Goal: Task Accomplishment & Management: Use online tool/utility

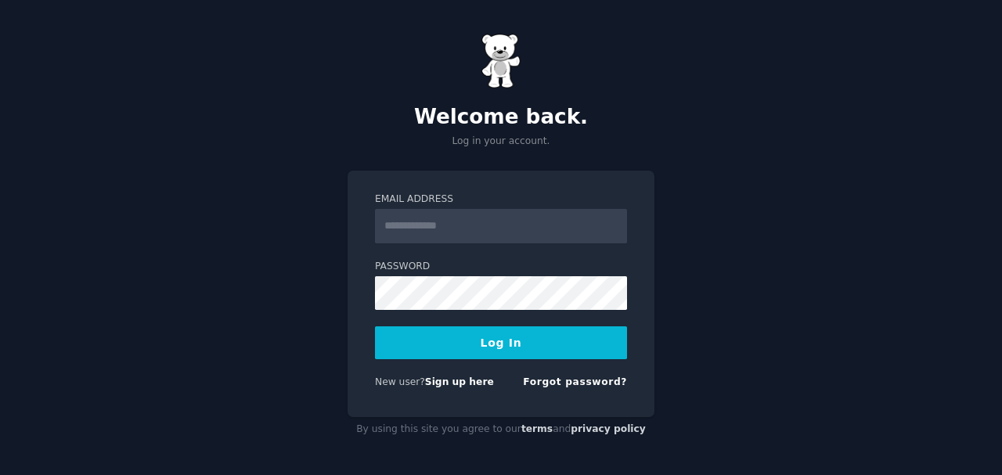
click at [483, 222] on input "Email Address" at bounding box center [501, 226] width 252 height 34
click at [492, 340] on button "Log In" at bounding box center [501, 342] width 252 height 33
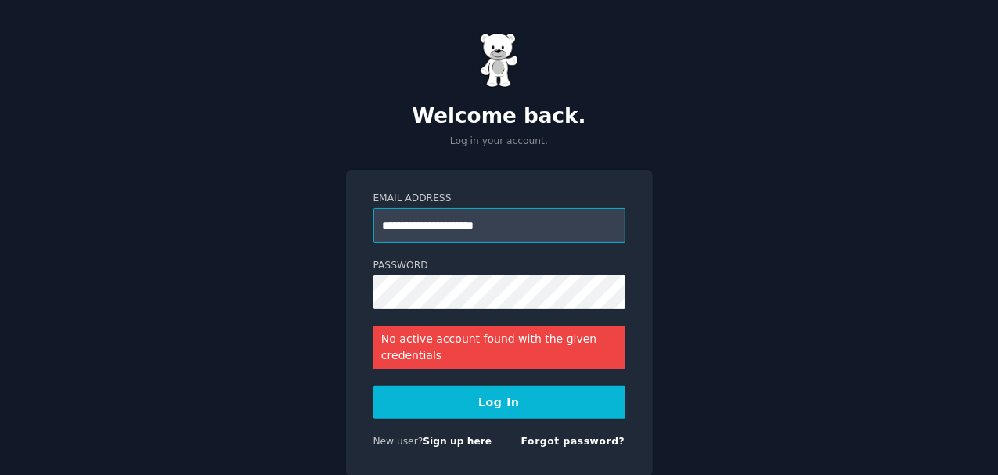
click at [531, 218] on input "**********" at bounding box center [499, 225] width 252 height 34
drag, startPoint x: 358, startPoint y: 226, endPoint x: 301, endPoint y: 226, distance: 57.9
click at [301, 226] on div "**********" at bounding box center [499, 267] width 998 height 534
type input "**********"
click at [529, 400] on button "Log In" at bounding box center [499, 402] width 252 height 33
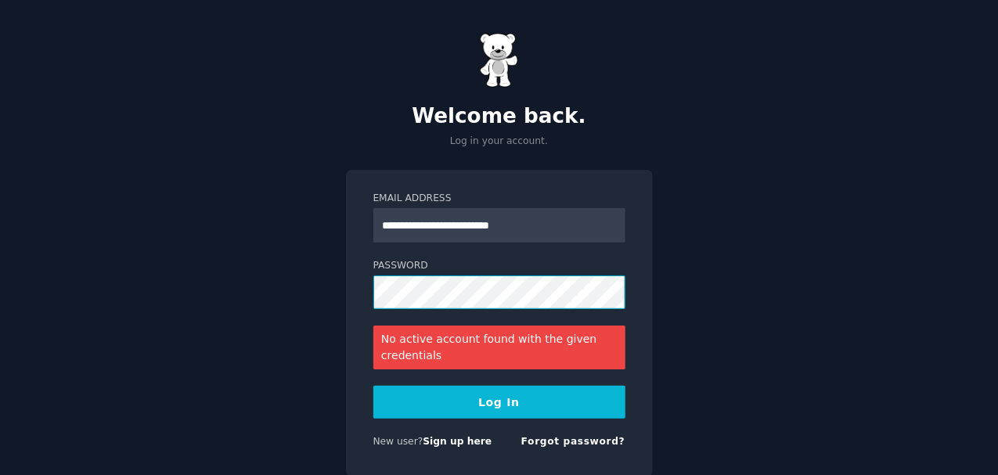
click at [251, 274] on div "**********" at bounding box center [499, 267] width 998 height 534
click at [373, 386] on button "Log In" at bounding box center [499, 402] width 252 height 33
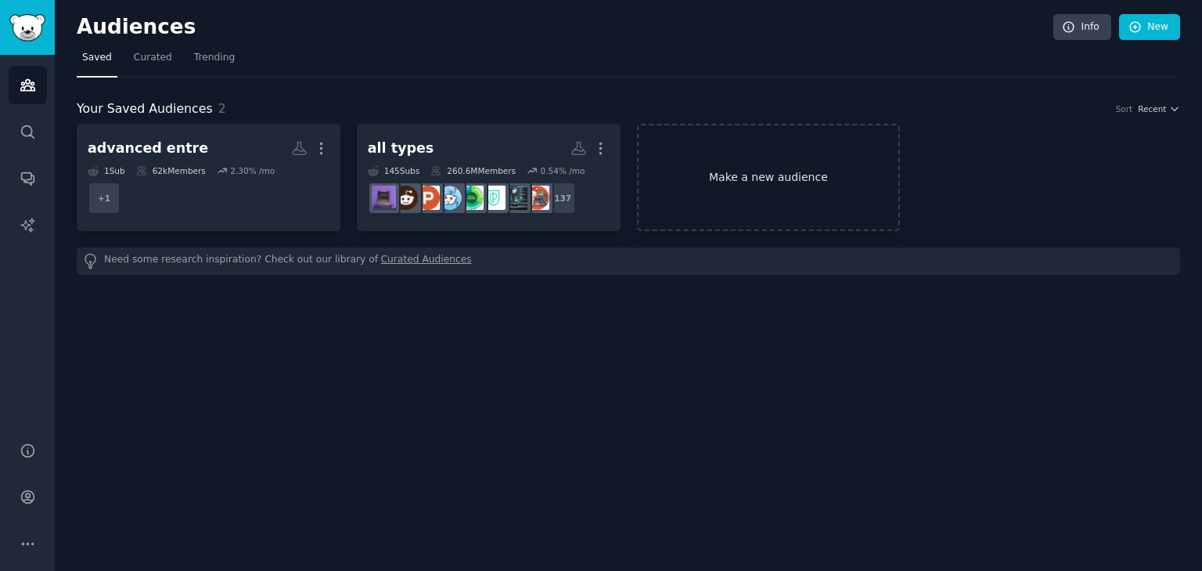
click at [755, 171] on link "Make a new audience" at bounding box center [769, 177] width 264 height 107
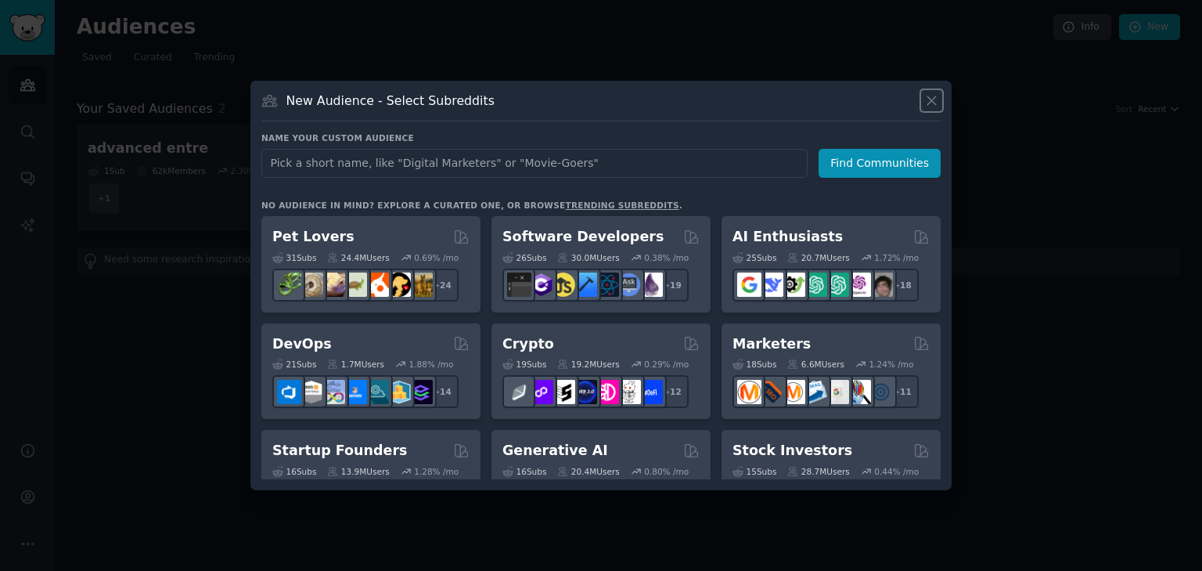
click at [933, 96] on icon at bounding box center [932, 100] width 16 height 16
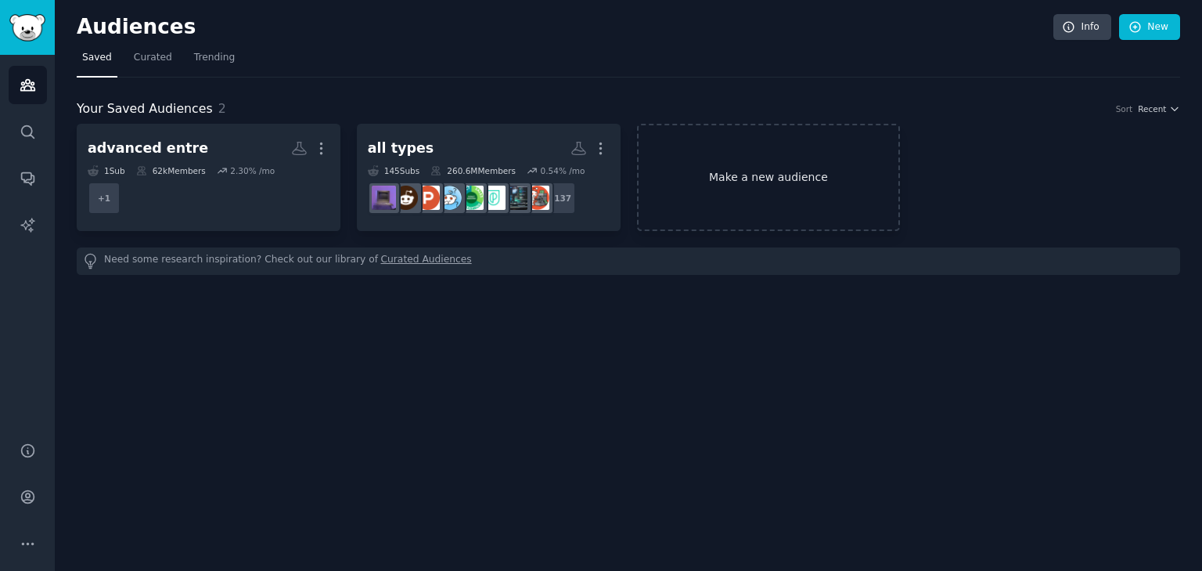
click at [741, 160] on link "Make a new audience" at bounding box center [769, 177] width 264 height 107
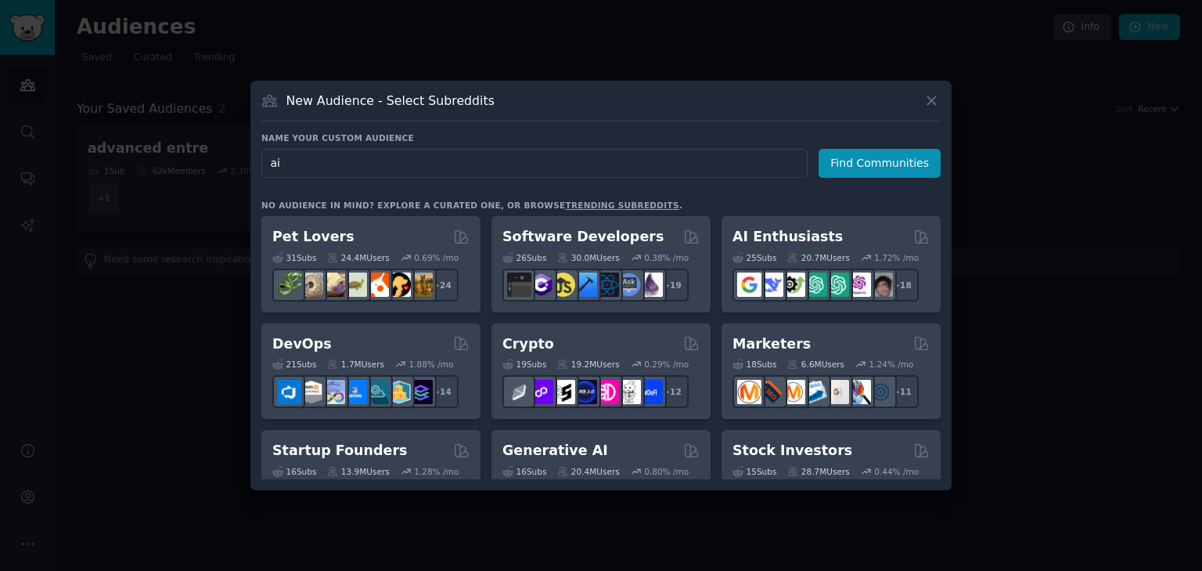
drag, startPoint x: 351, startPoint y: 171, endPoint x: 196, endPoint y: 168, distance: 154.2
click at [196, 168] on div "​ New Audience - Select Subreddits Name your custom audience Audience Name ai F…" at bounding box center [600, 285] width 1191 height 571
type input "computer vision"
click button "Find Communities" at bounding box center [880, 163] width 122 height 29
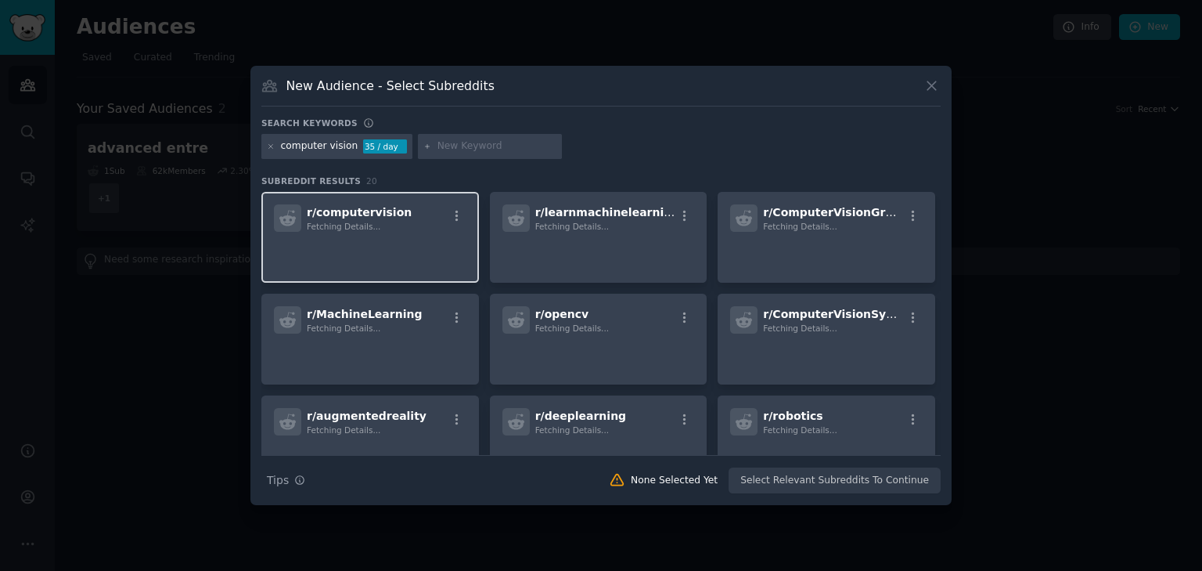
click at [403, 232] on div "r/ computervision Fetching Details..." at bounding box center [370, 237] width 218 height 91
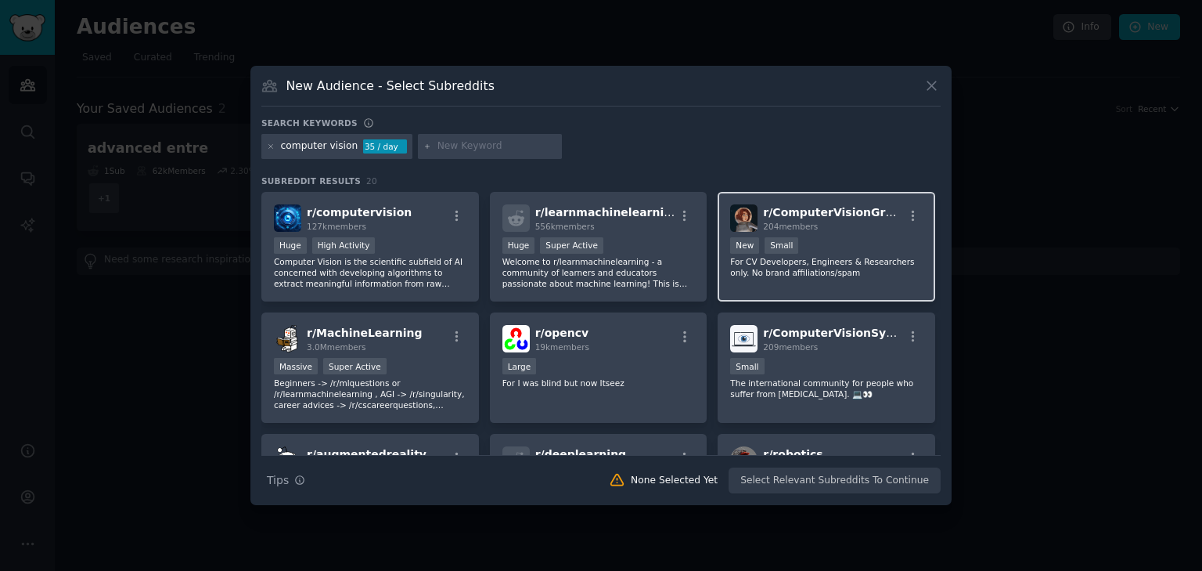
click at [864, 264] on p "For CV Developers, Engineers & Researchers only. No brand affiliations/spam" at bounding box center [826, 267] width 193 height 22
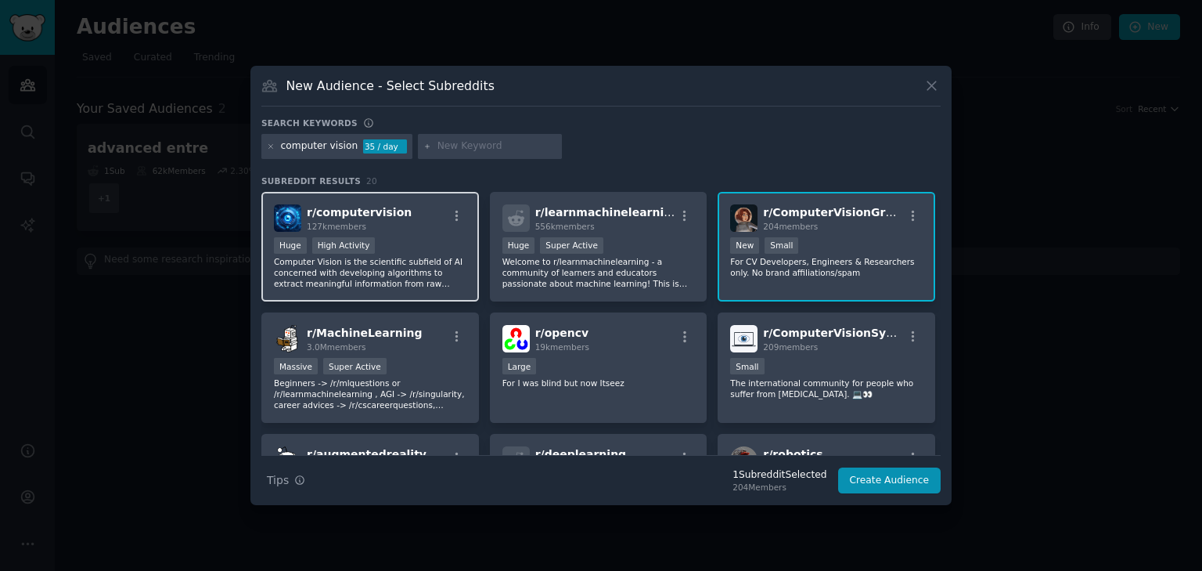
click at [438, 266] on p "Computer Vision is the scientific subfield of AI concerned with developing algo…" at bounding box center [370, 272] width 193 height 33
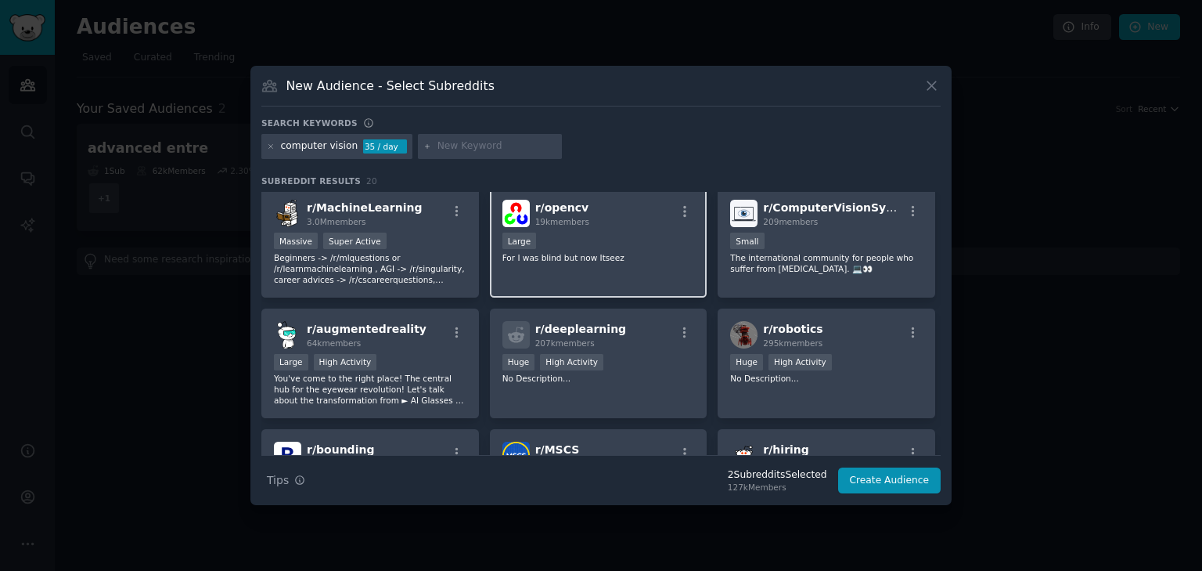
click at [614, 287] on div "r/ opencv 19k members Large For I was blind but now Itseez" at bounding box center [599, 242] width 218 height 110
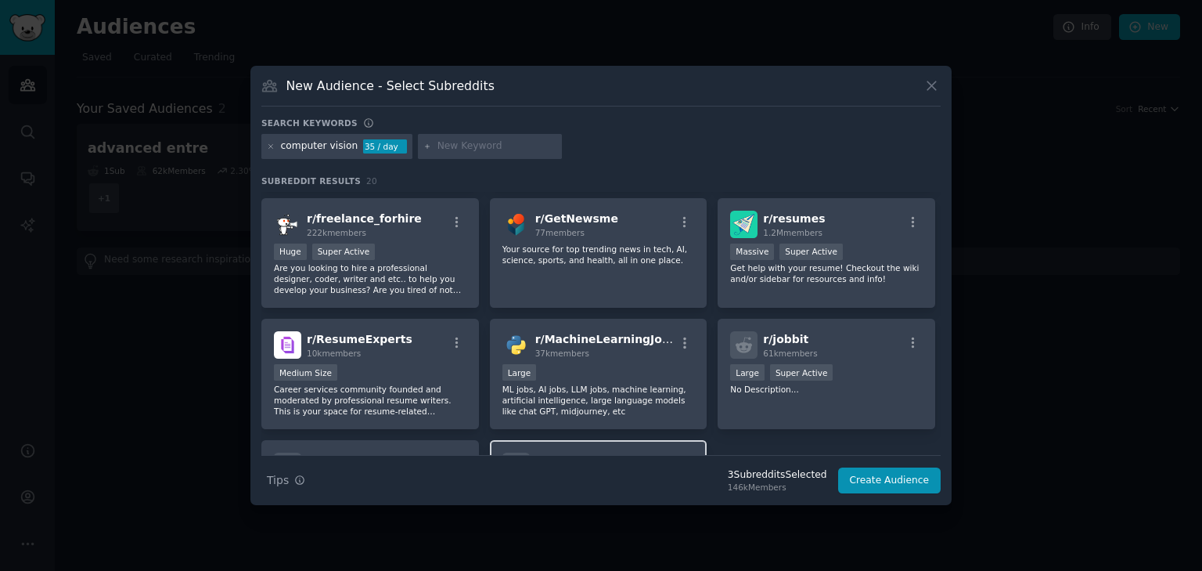
scroll to position [184, 0]
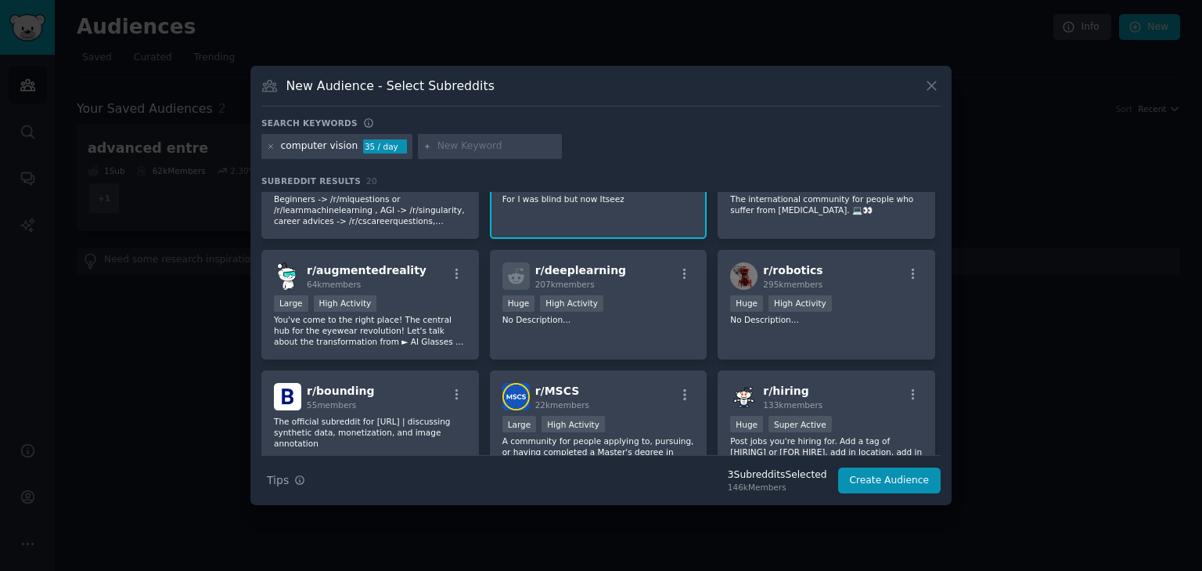
click at [443, 144] on input "text" at bounding box center [497, 146] width 119 height 14
click at [423, 144] on icon at bounding box center [427, 146] width 9 height 9
click at [439, 149] on input "text" at bounding box center [497, 146] width 119 height 14
type input "deep learning"
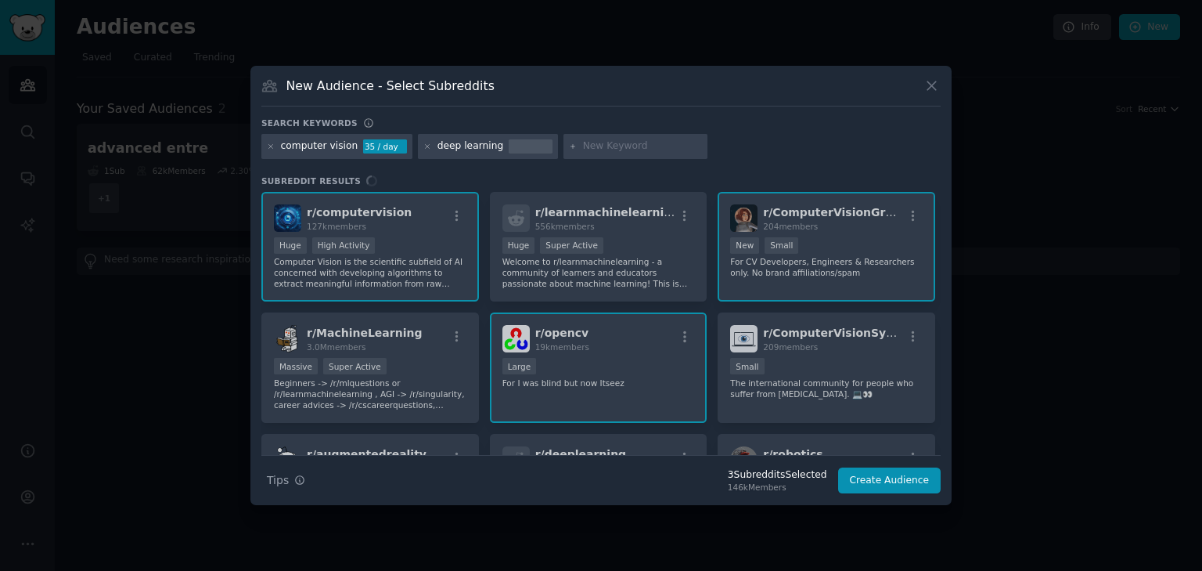
click at [629, 237] on div "r/ computervision 127k members Huge High Activity Computer Vision is the scient…" at bounding box center [600, 323] width 679 height 263
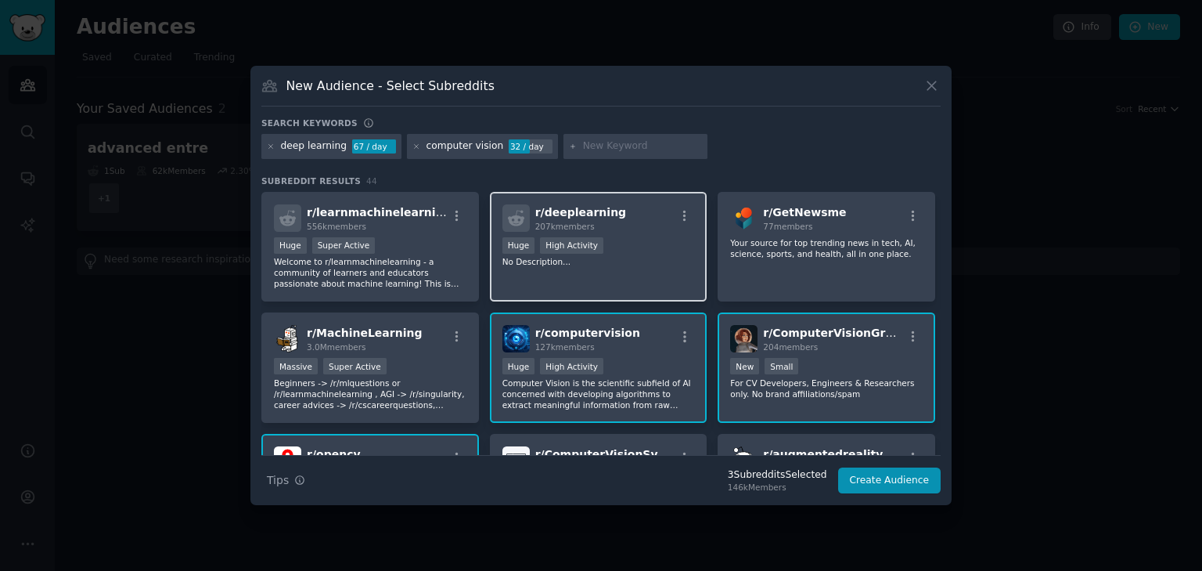
click at [636, 253] on div ">= 80th percentile for submissions / day Huge High Activity" at bounding box center [599, 247] width 193 height 20
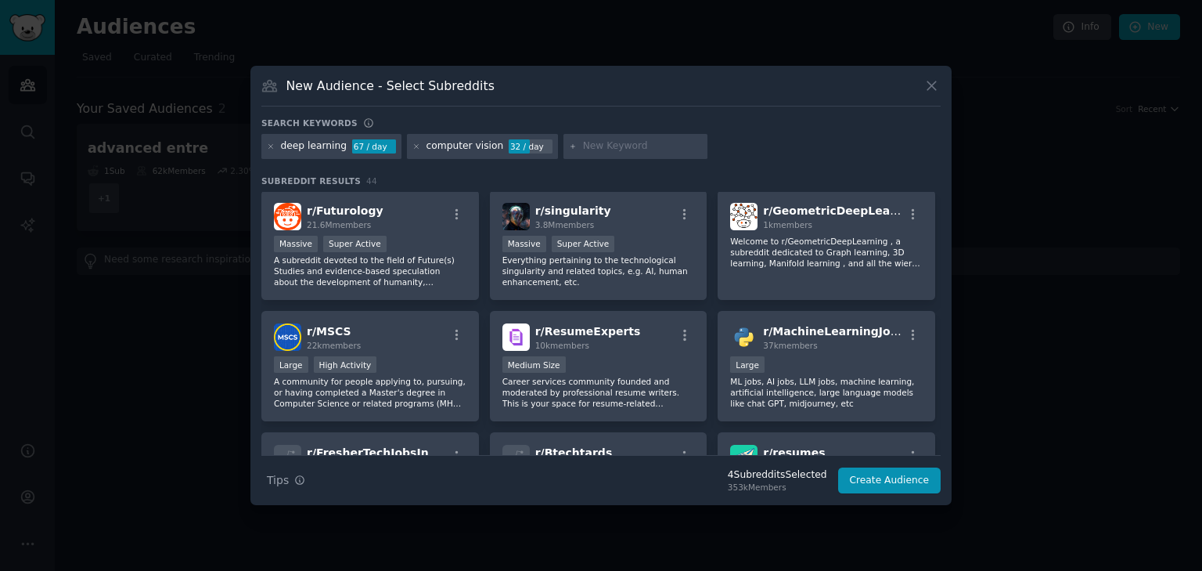
scroll to position [732, 0]
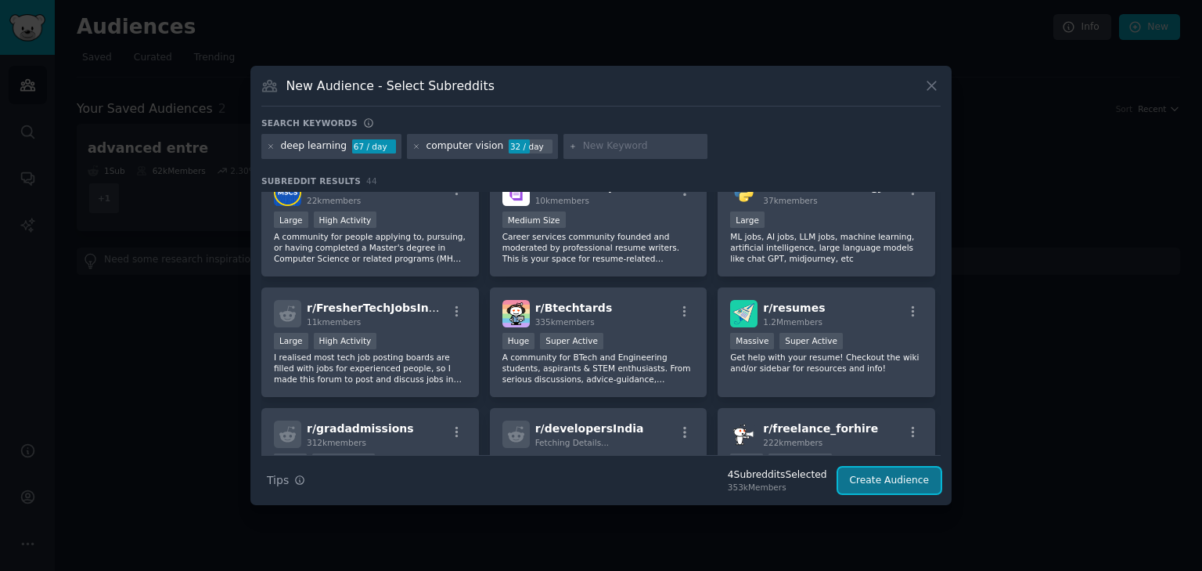
click at [896, 474] on button "Create Audience" at bounding box center [889, 480] width 103 height 27
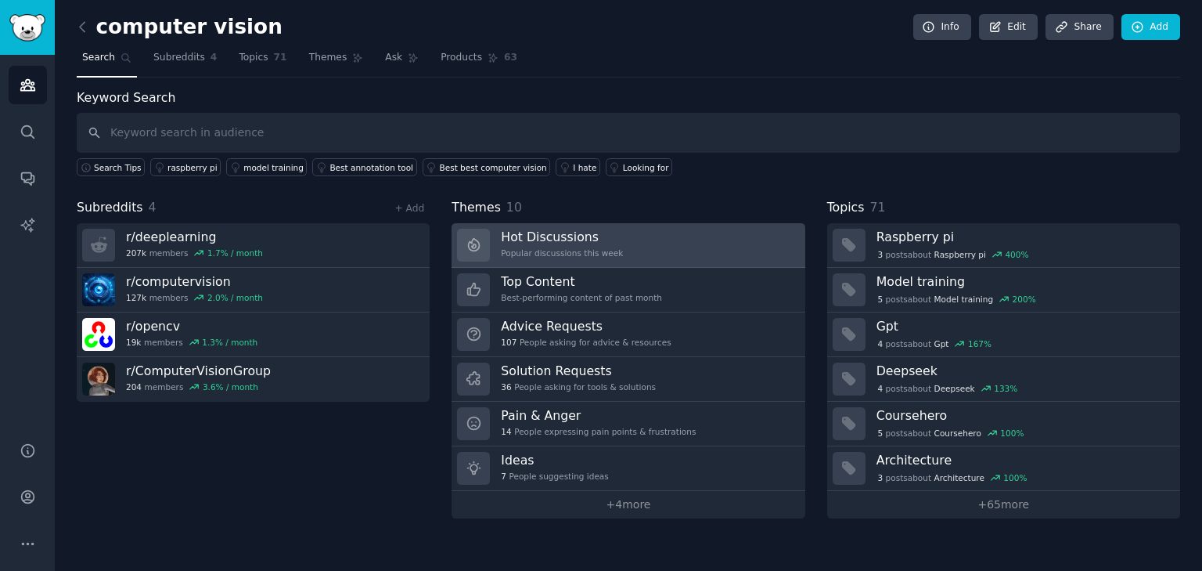
click at [589, 245] on div "Hot Discussions Popular discussions this week" at bounding box center [562, 245] width 122 height 33
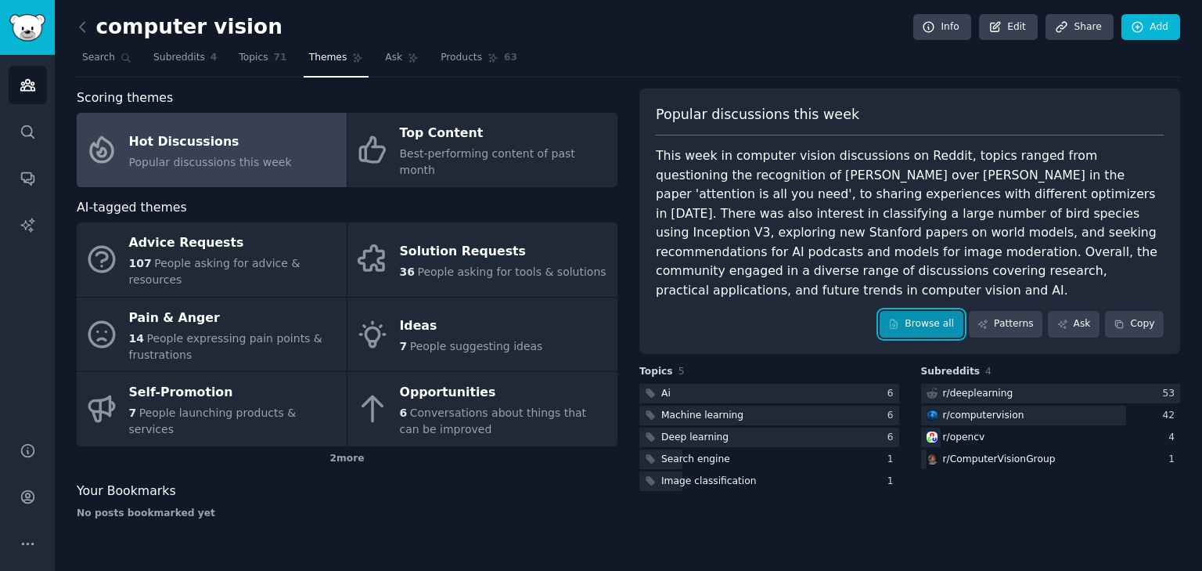
click at [928, 311] on link "Browse all" at bounding box center [922, 324] width 84 height 27
